Goal: Task Accomplishment & Management: Use online tool/utility

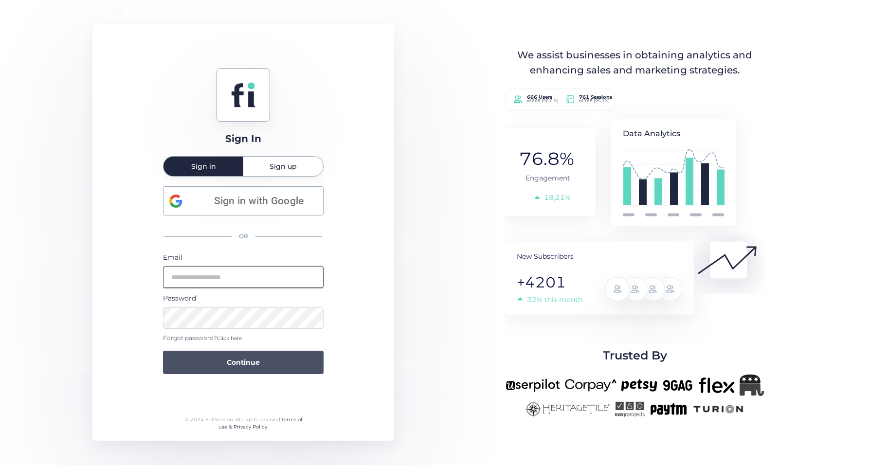
type input "**********"
click at [235, 367] on span "Continue" at bounding box center [243, 362] width 33 height 11
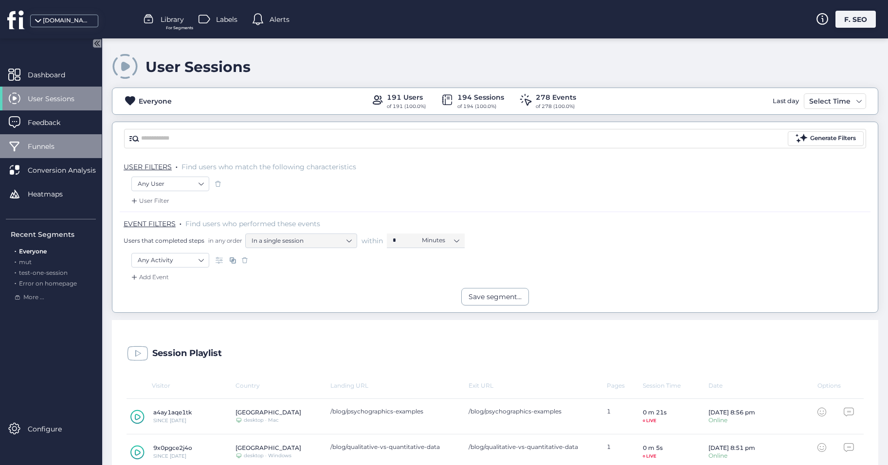
click at [44, 153] on div "Funnels" at bounding box center [51, 146] width 102 height 24
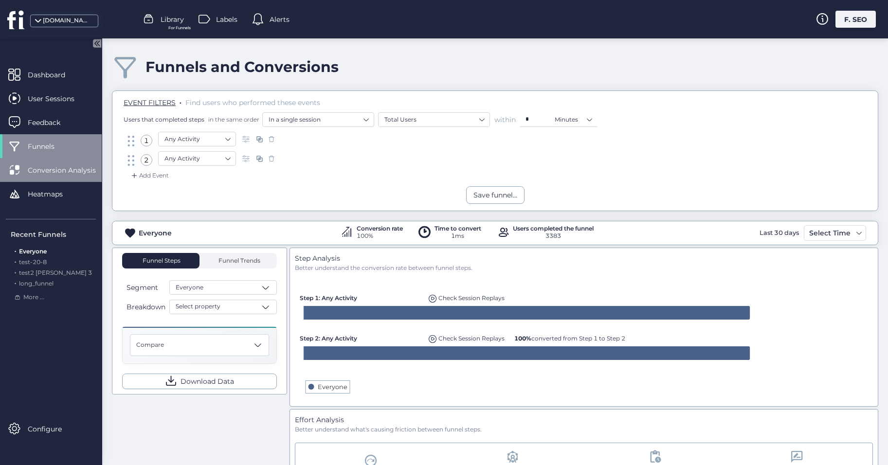
click at [38, 167] on span "Conversion Analysis" at bounding box center [69, 170] width 83 height 11
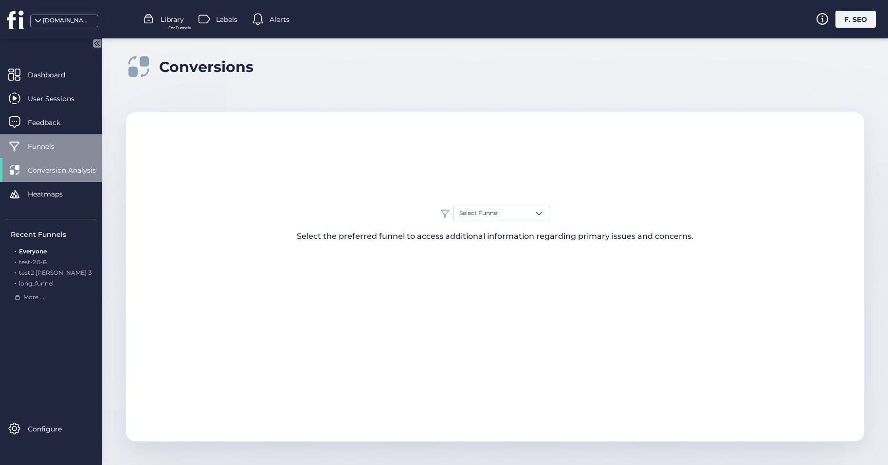
click at [53, 151] on span "Funnels" at bounding box center [48, 146] width 41 height 11
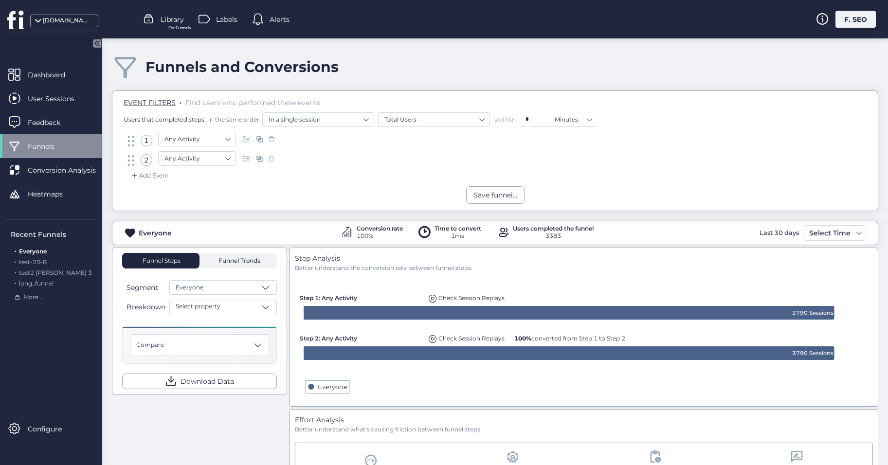
click at [241, 261] on span "Funnel Trends" at bounding box center [238, 261] width 44 height 6
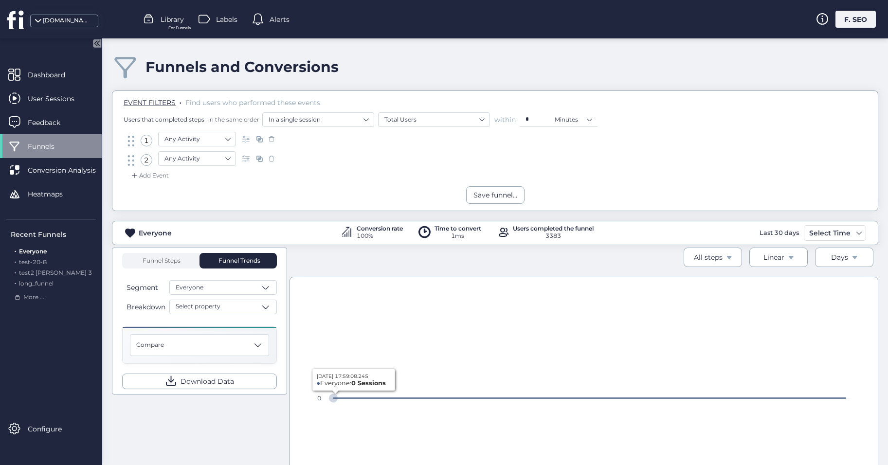
scroll to position [108, 0]
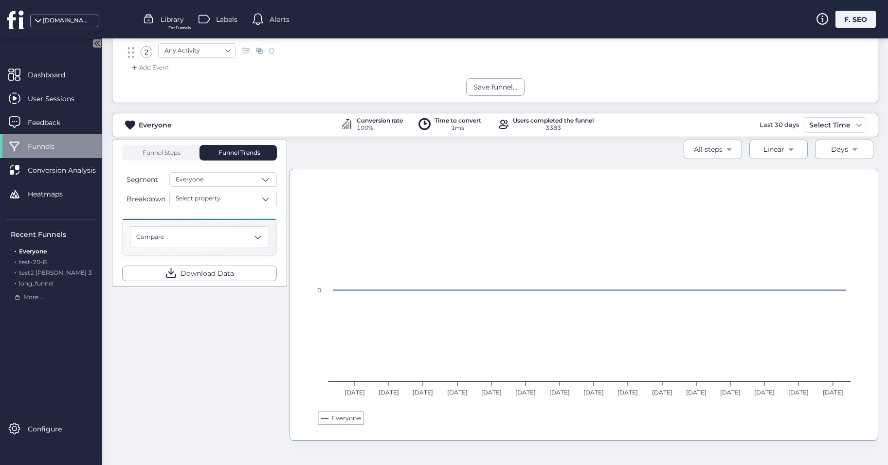
drag, startPoint x: 851, startPoint y: 72, endPoint x: 848, endPoint y: 57, distance: 15.0
drag, startPoint x: 474, startPoint y: 288, endPoint x: 547, endPoint y: 386, distance: 123.1
click at [549, 373] on icon "Created with Highcharts 11.4.8 Everyone [DATE] [DATE] Aug [DATE] Aug [DATE] Aug…" at bounding box center [584, 306] width 551 height 253
click at [228, 186] on div "Everyone" at bounding box center [223, 179] width 108 height 15
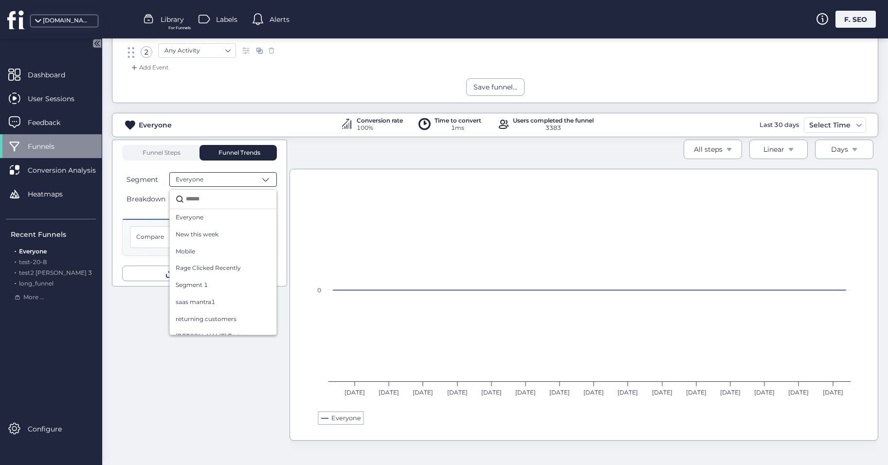
click at [423, 177] on div "Created with Highcharts 11.4.8 Everyone [DATE] [DATE] Aug [DATE] Aug [DATE] Aug…" at bounding box center [584, 305] width 589 height 272
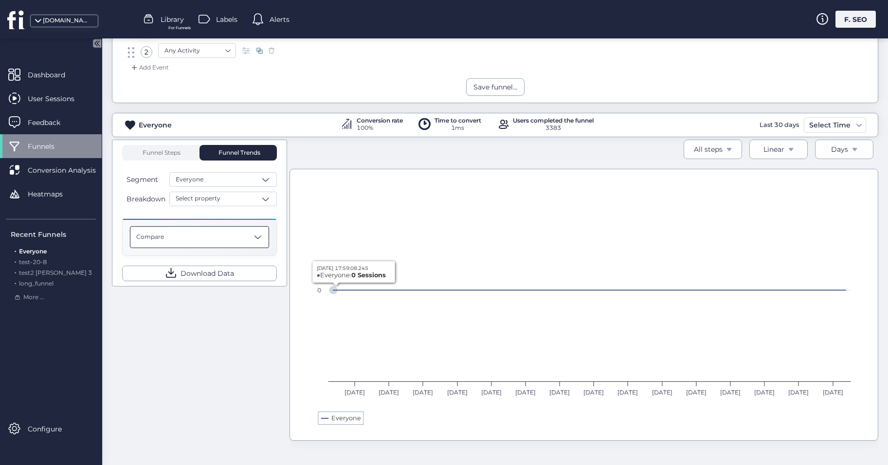
click at [206, 236] on div "Compare" at bounding box center [199, 237] width 139 height 22
click at [251, 343] on div "Funnel Steps Funnel Trends Segment Everyone Breakdown Select property Compare T…" at bounding box center [495, 298] width 767 height 316
click at [215, 239] on div "Compare" at bounding box center [199, 237] width 139 height 22
